Goal: Check status: Check status

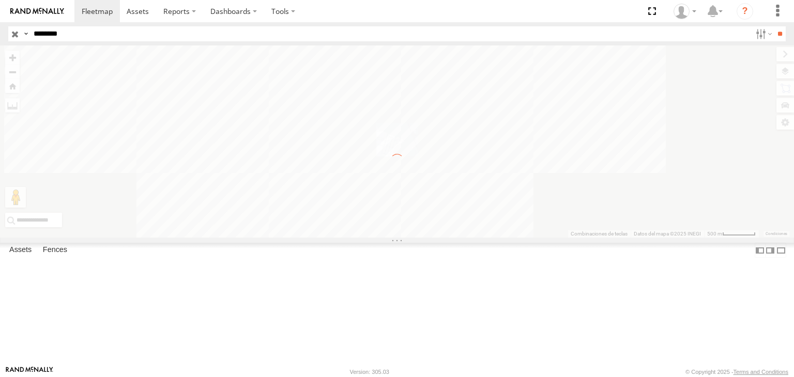
select select "**********"
click at [12, 35] on input "button" at bounding box center [14, 33] width 13 height 15
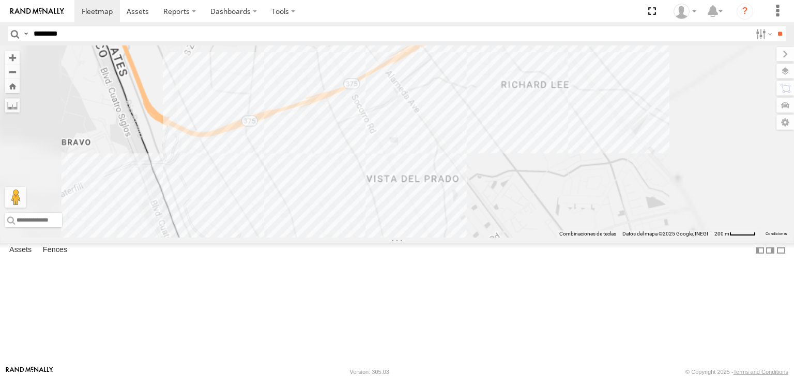
drag, startPoint x: 544, startPoint y: 154, endPoint x: 457, endPoint y: 185, distance: 92.2
click at [472, 180] on div "AN530042 AN531952 AN539297 AN53295 AN535203 AN537362 AN47472 AN535356 015910001…" at bounding box center [397, 141] width 794 height 192
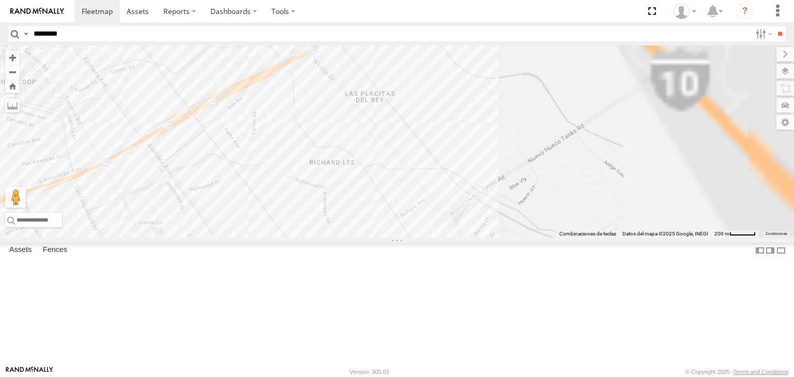
drag, startPoint x: 570, startPoint y: 173, endPoint x: 483, endPoint y: 203, distance: 92.0
click at [501, 202] on div "AN530042 AN531952 AN539297 AN53295 AN535203 AN537362 AN47472 AN535356 015910001…" at bounding box center [397, 141] width 794 height 192
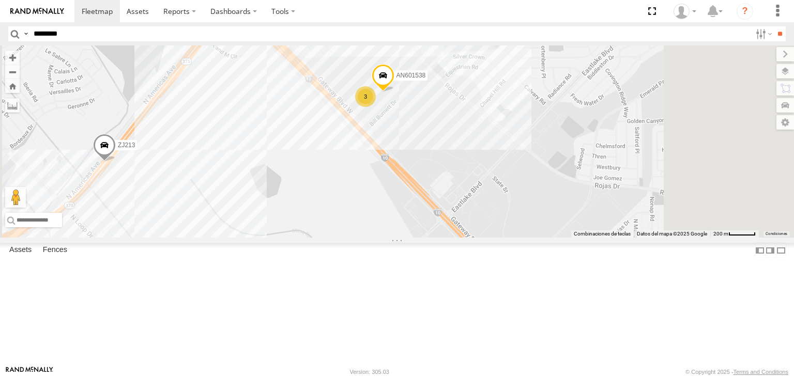
click at [500, 179] on div "AN530042 AN531952 AN539297 AN53295 AN535203 AN537362 AN47472 AN535356 015910001…" at bounding box center [397, 141] width 794 height 192
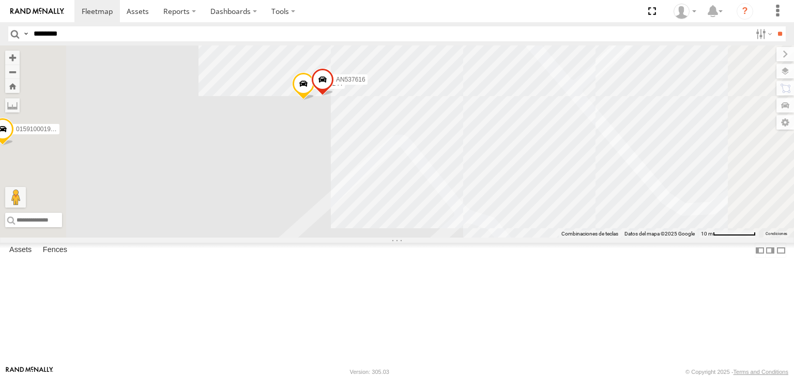
click at [315, 100] on span at bounding box center [303, 86] width 23 height 28
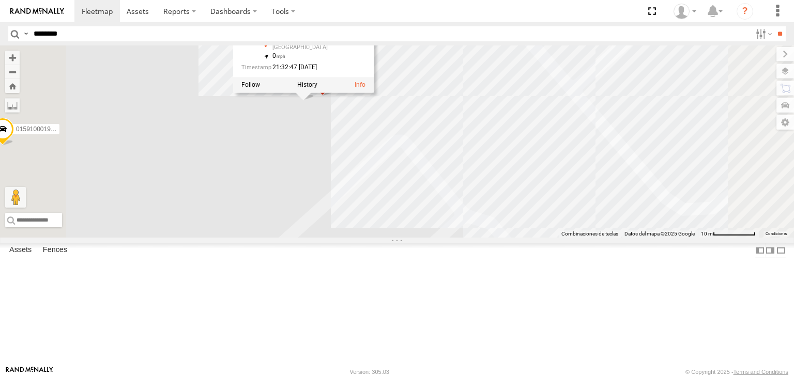
click at [512, 222] on div "AN530042 AN531952 AN539297 AN53295 AN535203 AN537362 AN47472 AN535356 015910001…" at bounding box center [397, 141] width 794 height 192
